Goal: Transaction & Acquisition: Book appointment/travel/reservation

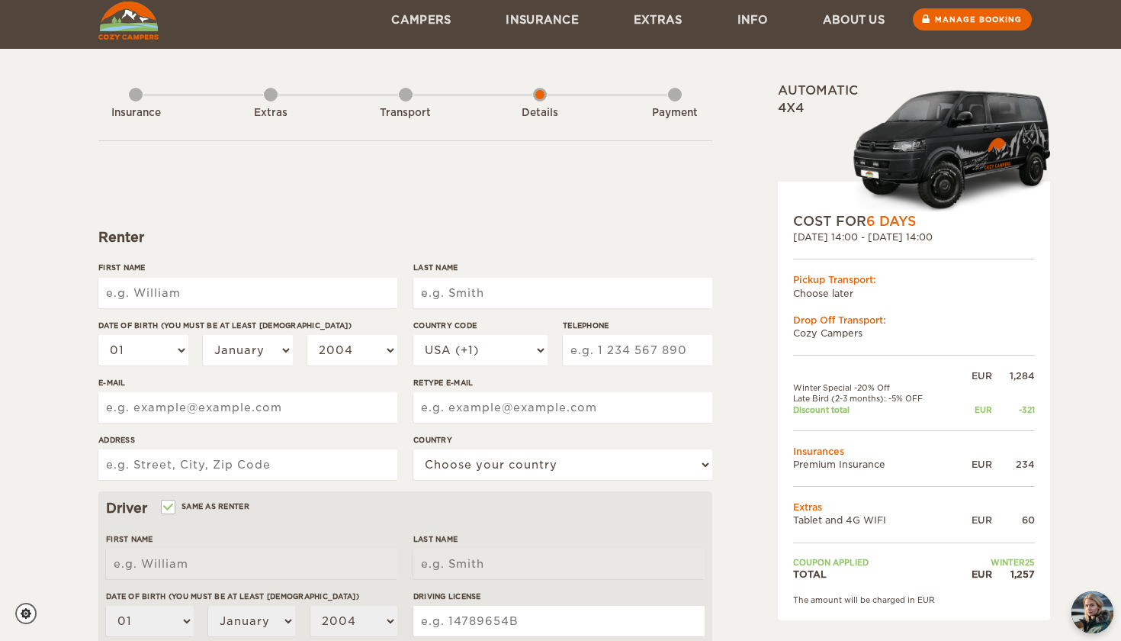
scroll to position [21, 0]
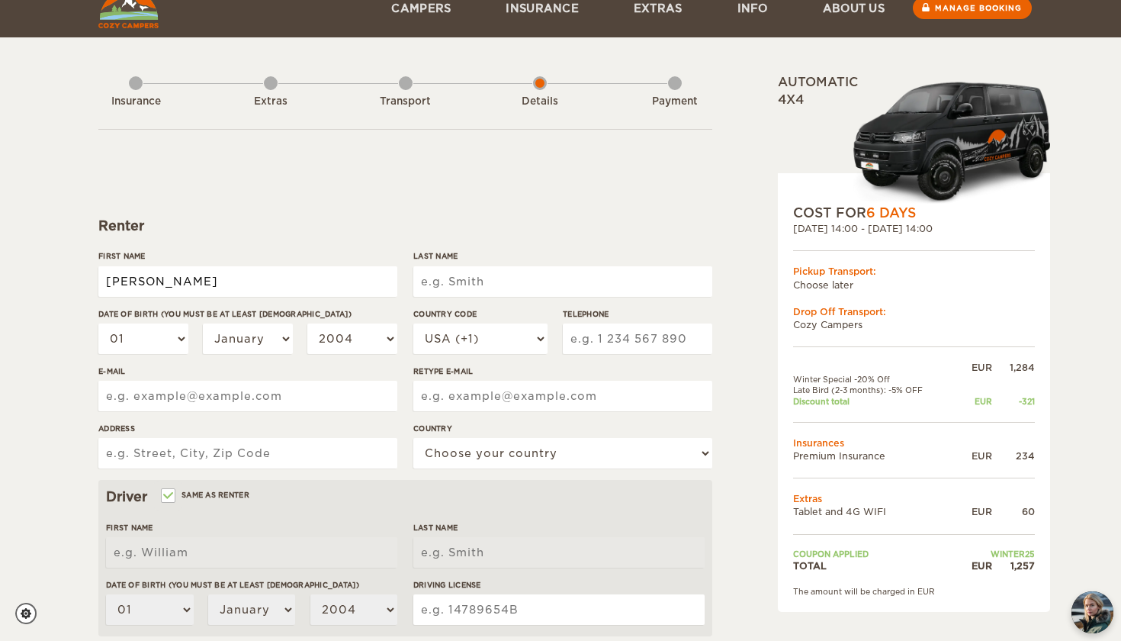
type input "[PERSON_NAME]"
click at [113, 283] on input "[PERSON_NAME]" at bounding box center [247, 281] width 299 height 31
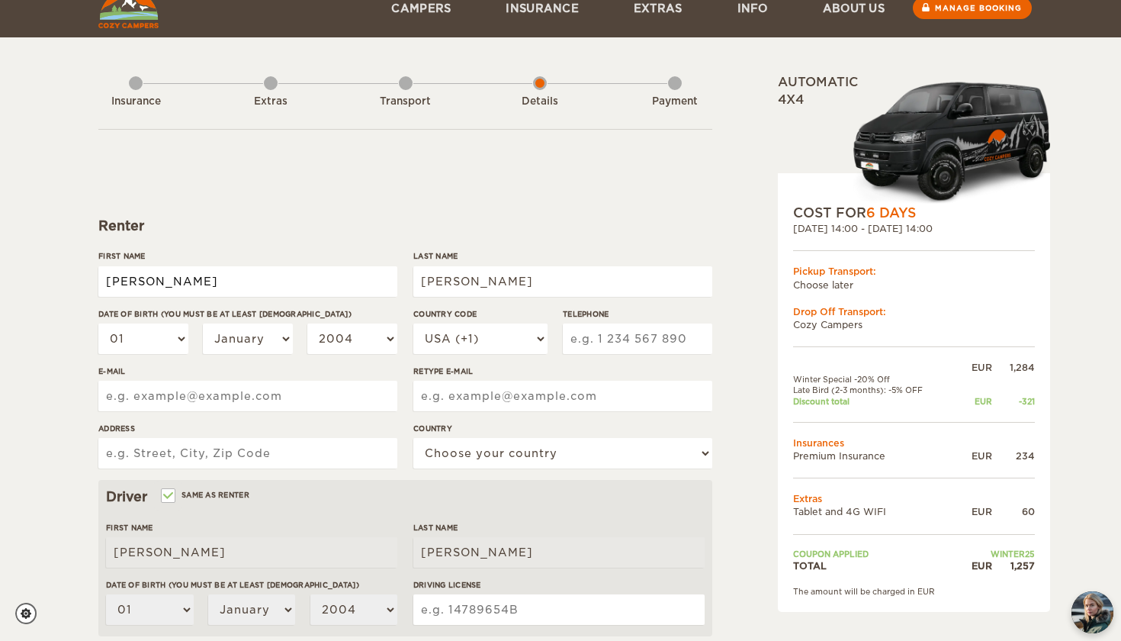
type input "[PERSON_NAME]"
click at [19, 336] on div "Expand Collapse Total 1,257 EUR Automatic 4x4 COST FOR 6 Days [DATE] 14:00 - [D…" at bounding box center [560, 475] width 1121 height 992
select select "18"
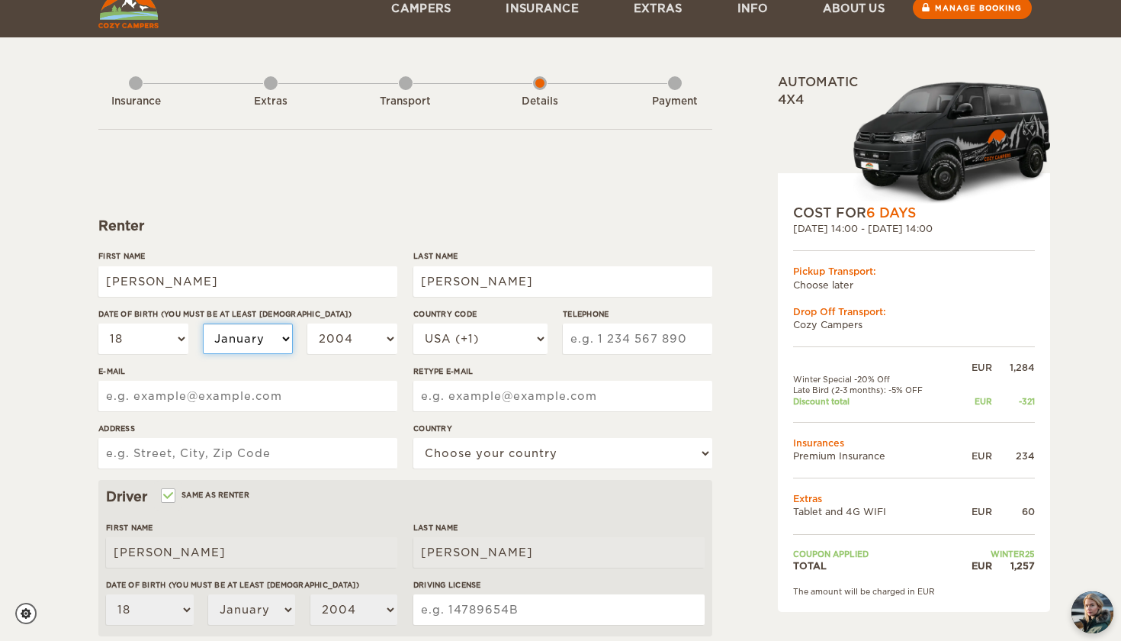
select select "06"
select select "1999"
select select "39"
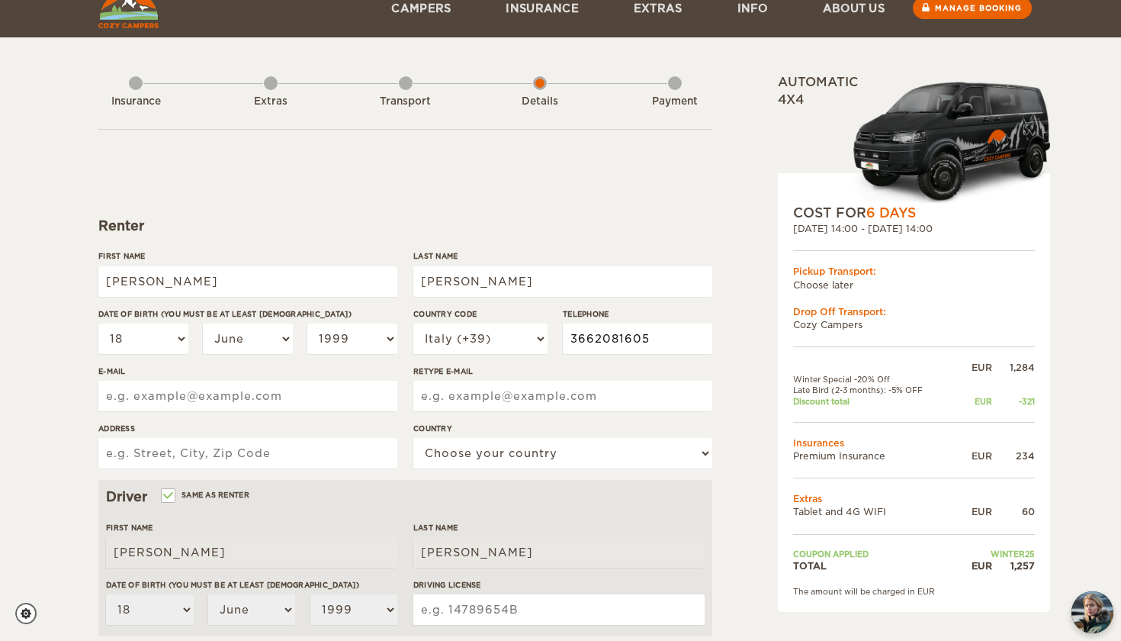
type input "3662081605"
type input "[EMAIL_ADDRESS][DOMAIN_NAME]"
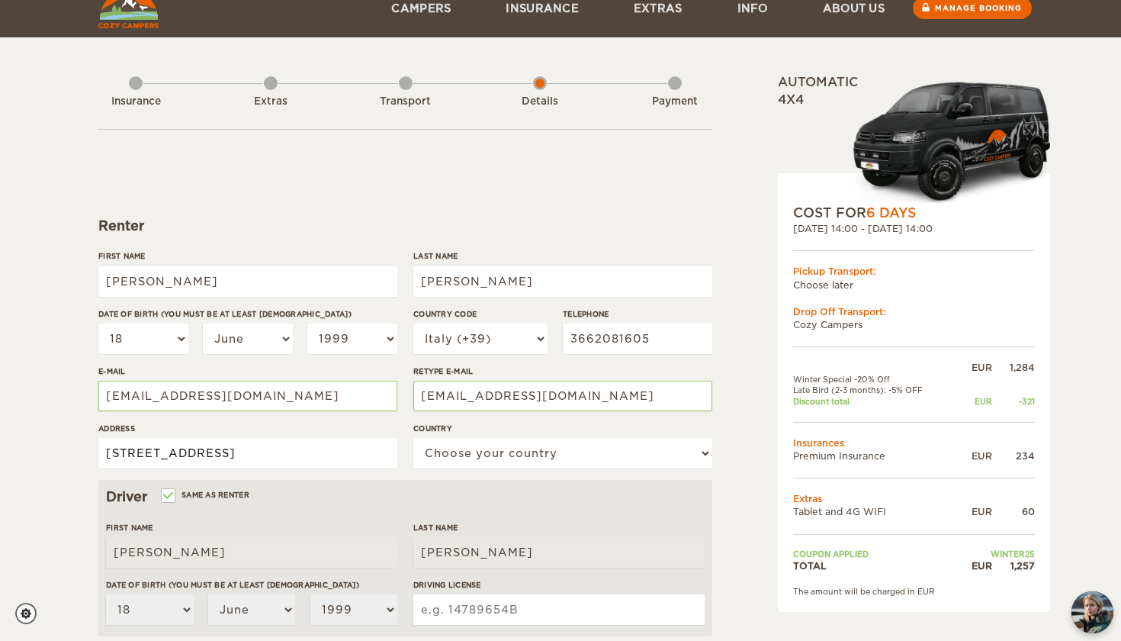
type input "[STREET_ADDRESS]"
select select "101"
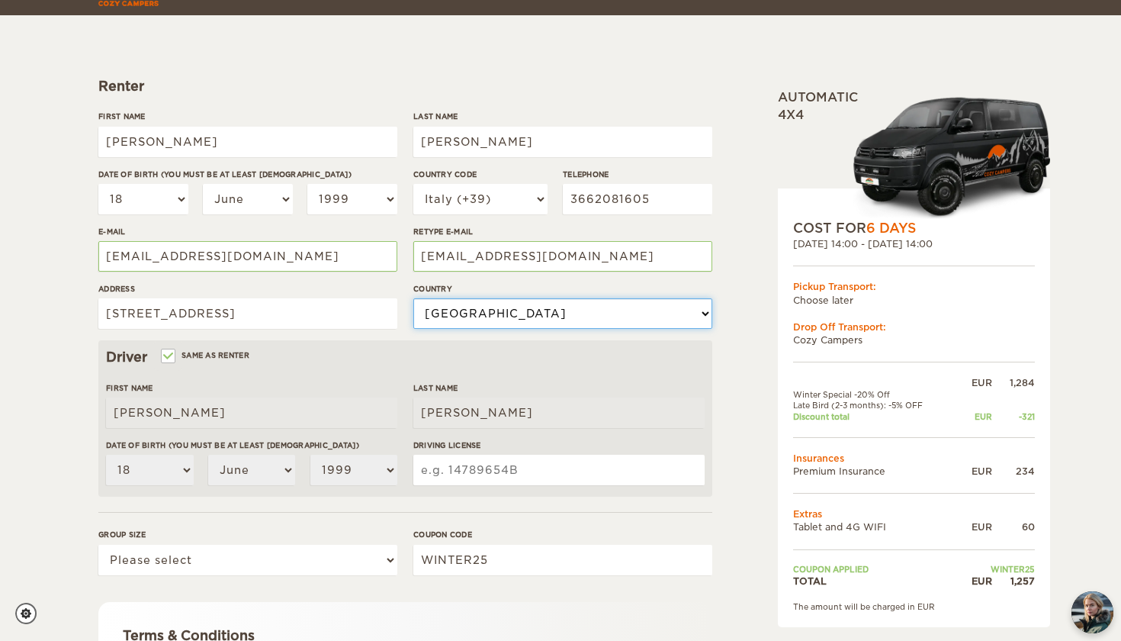
scroll to position [186, 0]
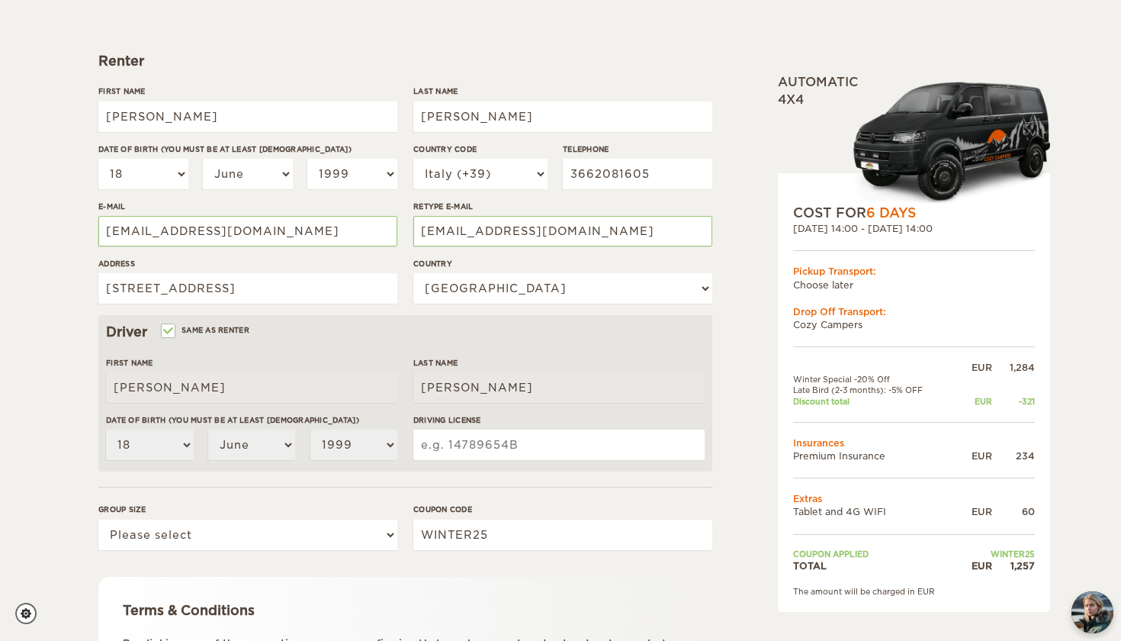
click at [496, 449] on input "Driving License" at bounding box center [558, 444] width 291 height 31
type input "t"
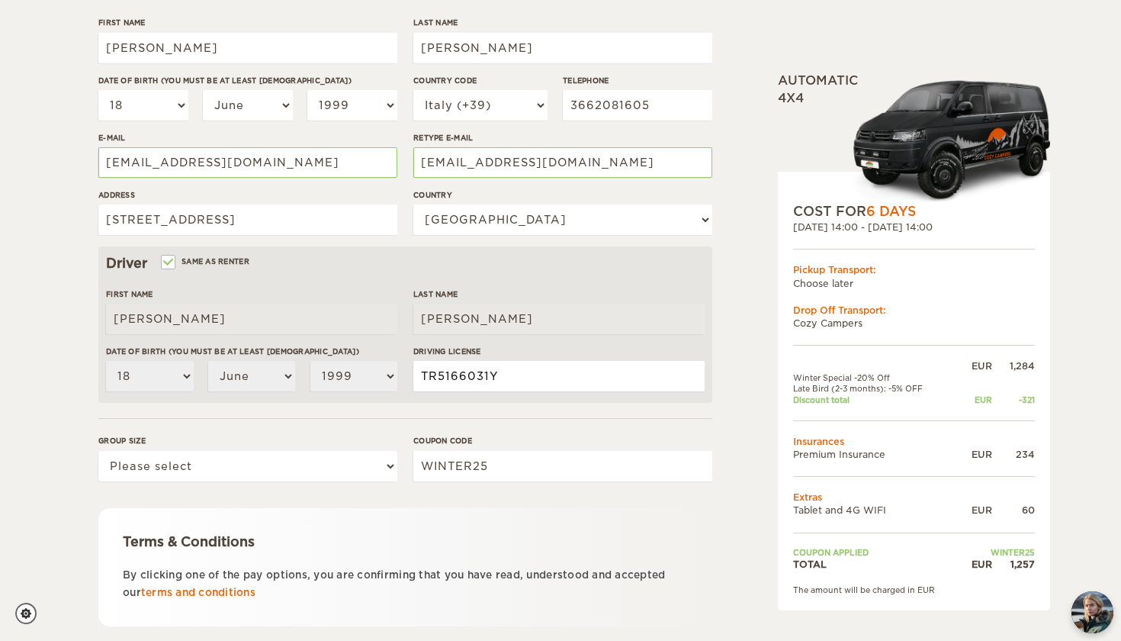
scroll to position [254, 0]
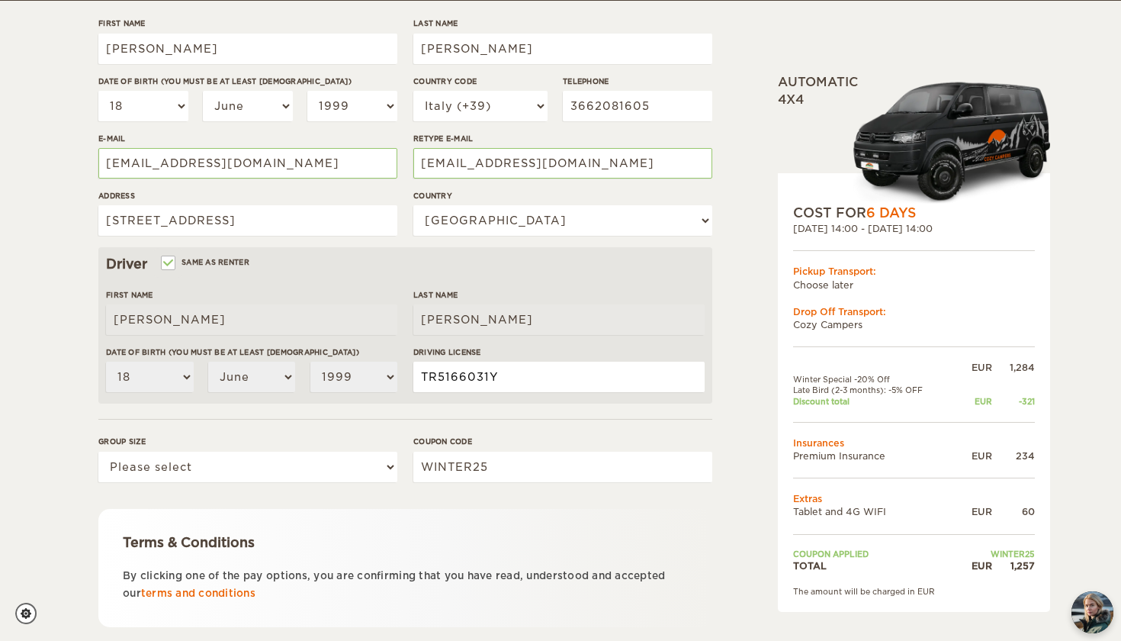
type input "TR5166031Y"
select select "2"
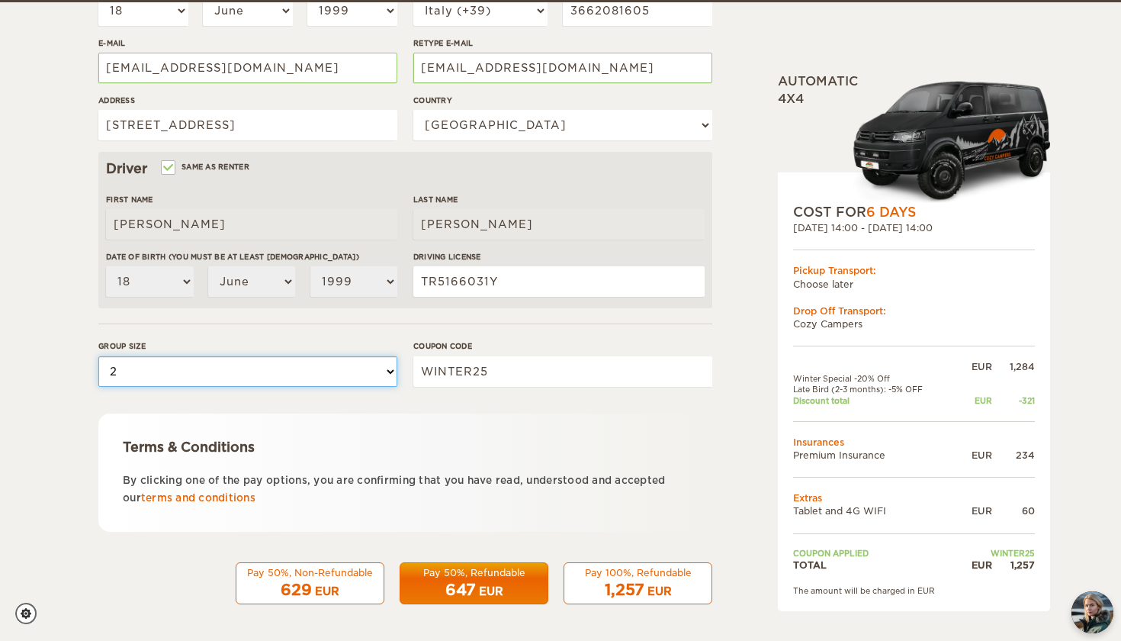
scroll to position [349, 0]
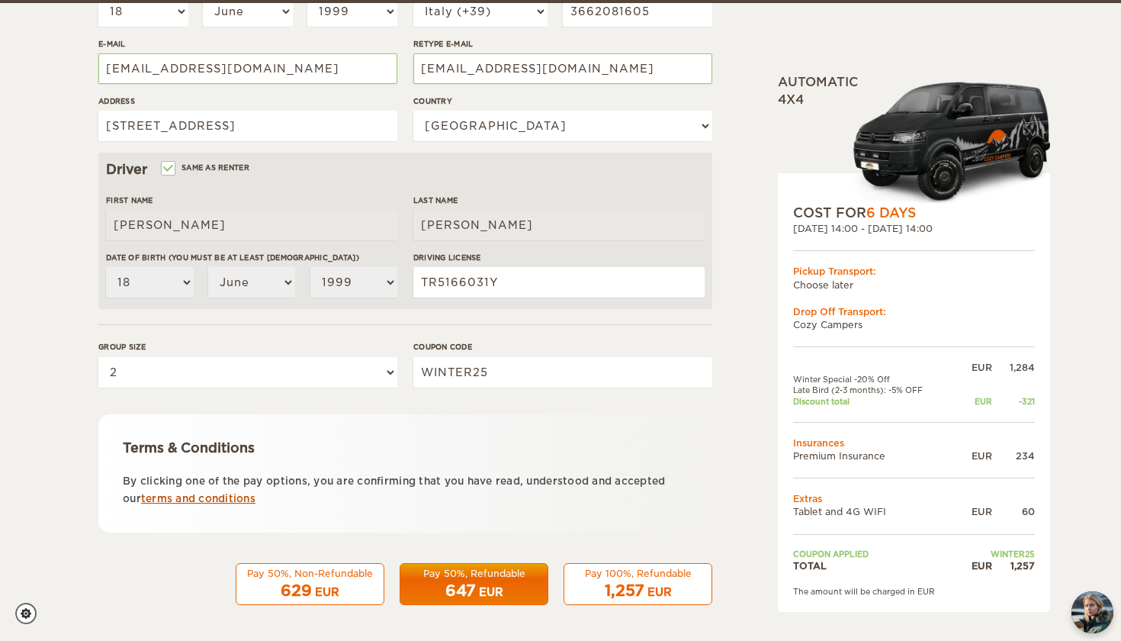
click at [188, 497] on link "terms and conditions" at bounding box center [198, 498] width 114 height 11
